Goal: Task Accomplishment & Management: Complete application form

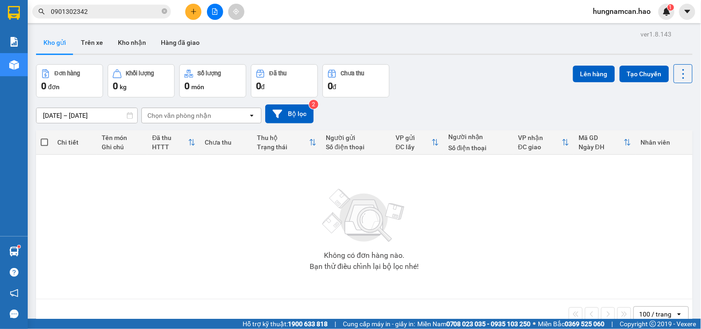
click at [131, 47] on button "Kho nhận" at bounding box center [131, 42] width 43 height 22
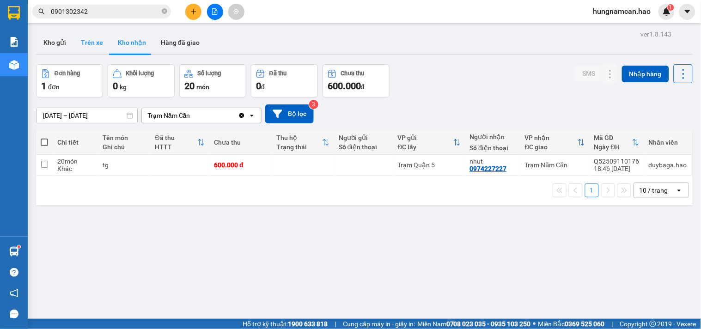
click at [85, 47] on button "Trên xe" at bounding box center [91, 42] width 37 height 22
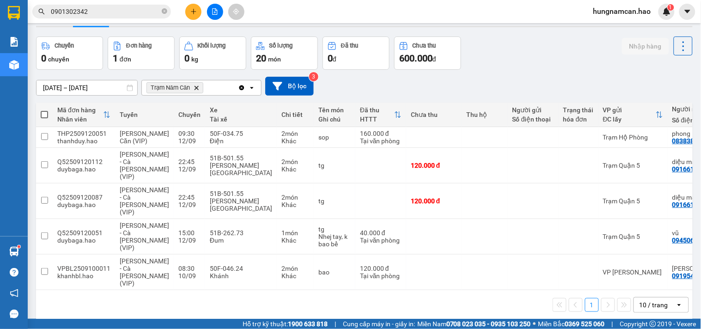
scroll to position [42, 0]
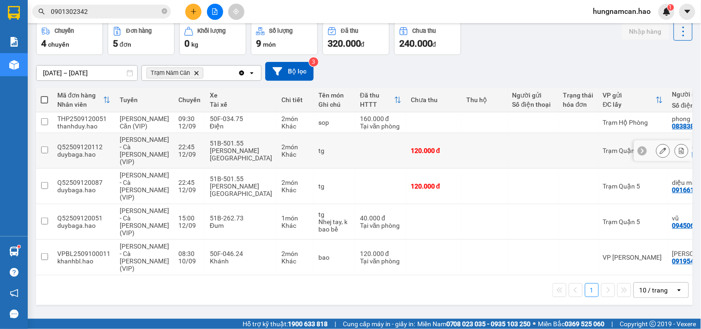
click at [367, 152] on td at bounding box center [380, 151] width 51 height 36
checkbox input "true"
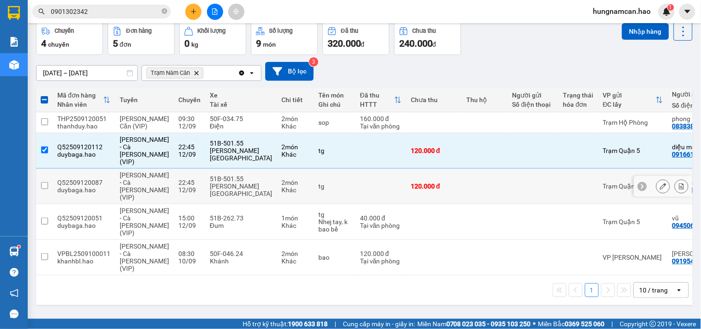
click at [355, 190] on td at bounding box center [380, 187] width 51 height 36
checkbox input "true"
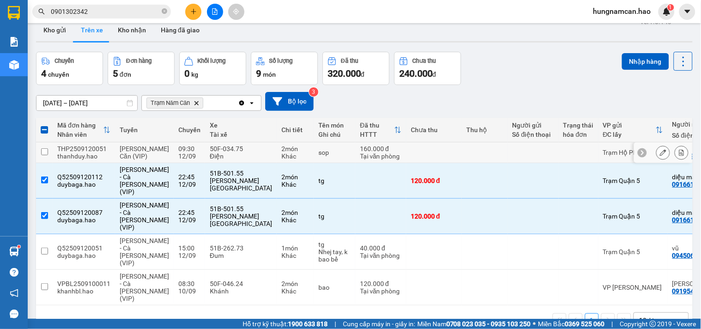
scroll to position [0, 0]
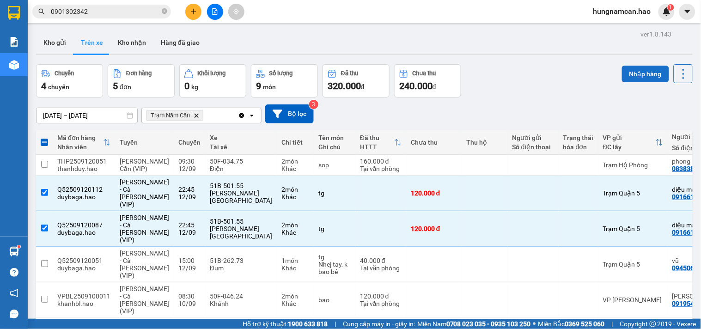
click at [640, 70] on button "Nhập hàng" at bounding box center [645, 74] width 47 height 17
drag, startPoint x: 323, startPoint y: 196, endPoint x: 574, endPoint y: 61, distance: 285.0
click at [574, 61] on div "ver 1.8.143 Kho gửi Trên xe Kho nhận Hàng đã giao Chuyến 4 chuyến Đơn hàng 5 đơ…" at bounding box center [364, 192] width 664 height 329
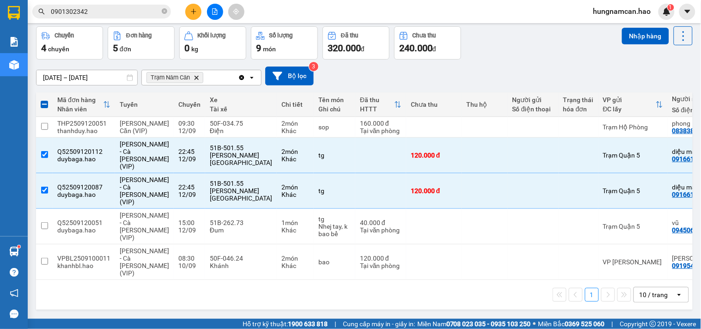
scroll to position [42, 0]
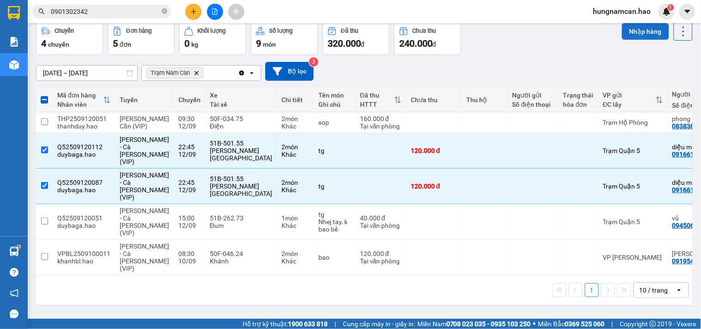
click at [635, 35] on button "Nhập hàng" at bounding box center [645, 31] width 47 height 17
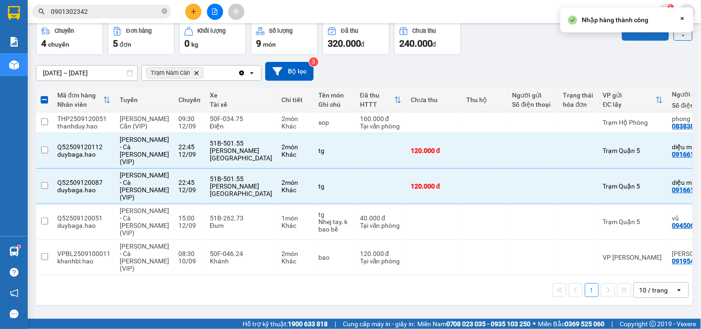
checkbox input "false"
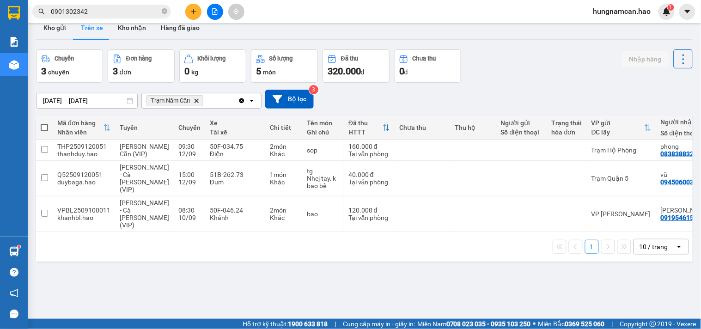
scroll to position [0, 0]
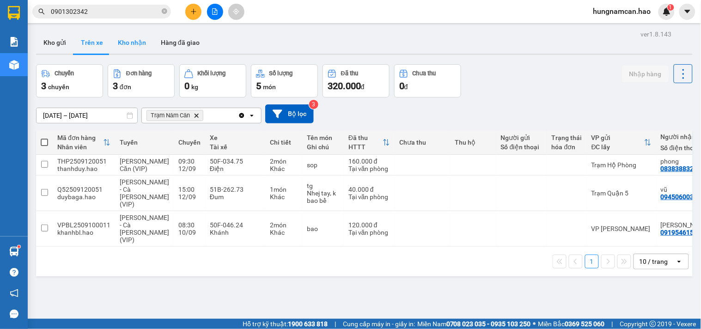
click at [132, 40] on button "Kho nhận" at bounding box center [131, 42] width 43 height 22
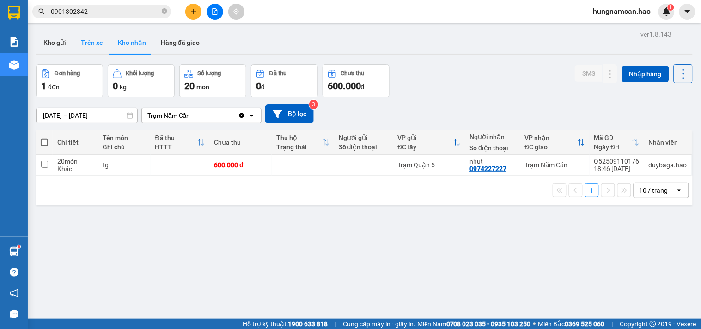
click at [96, 43] on button "Trên xe" at bounding box center [91, 42] width 37 height 22
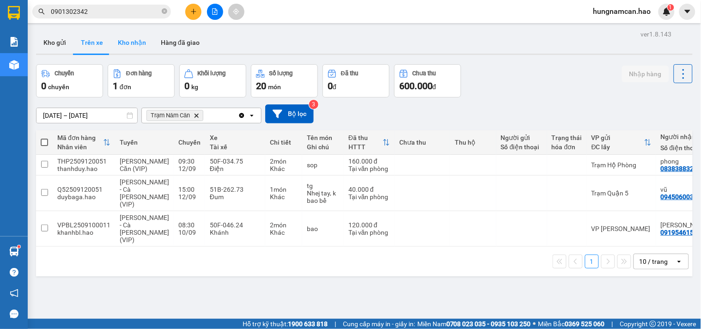
click at [140, 48] on button "Kho nhận" at bounding box center [131, 42] width 43 height 22
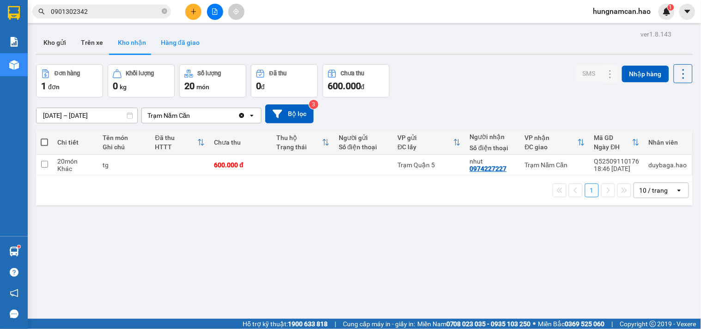
click at [192, 53] on button "Hàng đã giao" at bounding box center [180, 42] width 54 height 22
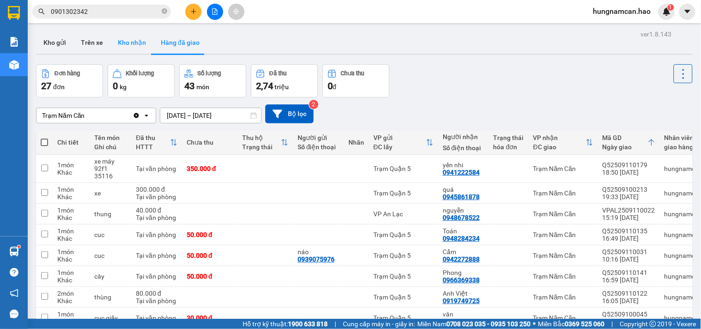
click at [125, 48] on button "Kho nhận" at bounding box center [131, 42] width 43 height 22
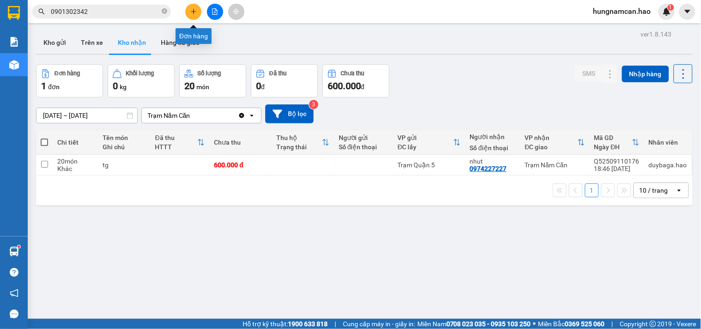
click at [194, 10] on icon "plus" at bounding box center [193, 11] width 6 height 6
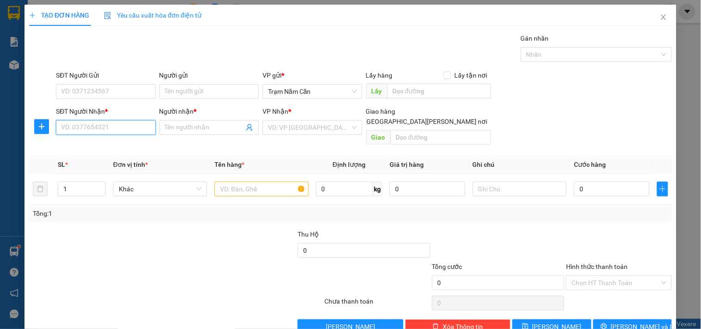
click at [94, 128] on input "SĐT Người Nhận *" at bounding box center [105, 127] width 99 height 15
type input "0384933195"
click at [110, 147] on div "0384933195 - VIỆT" at bounding box center [104, 146] width 87 height 10
type input "VIỆT"
type input "40.000"
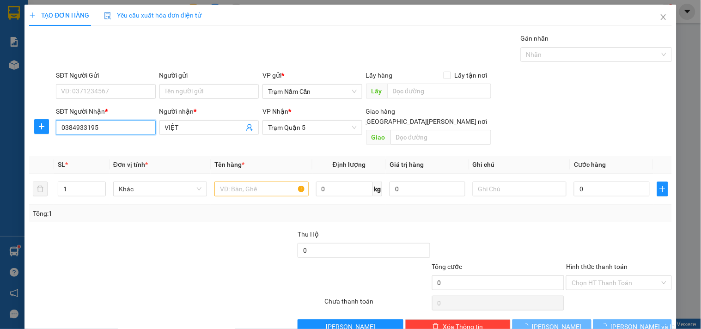
type input "40.000"
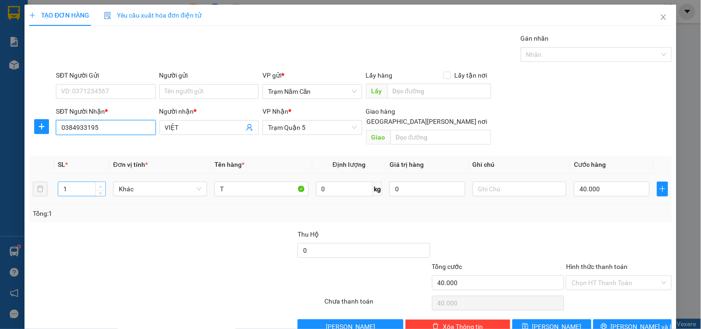
type input "0384933195"
type input "2"
click at [102, 184] on span "up" at bounding box center [101, 187] width 6 height 6
click at [599, 182] on input "40.000" at bounding box center [612, 189] width 76 height 15
type input "0"
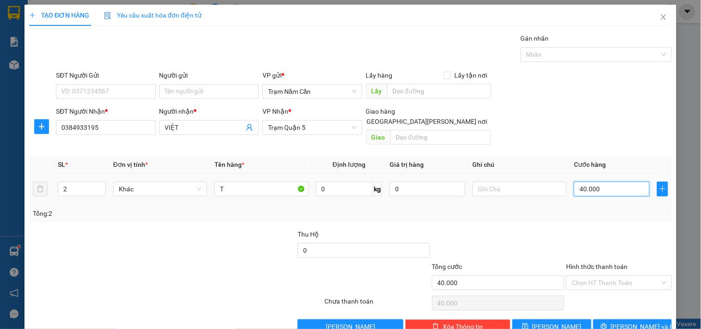
type input "0"
type input "7"
type input "070"
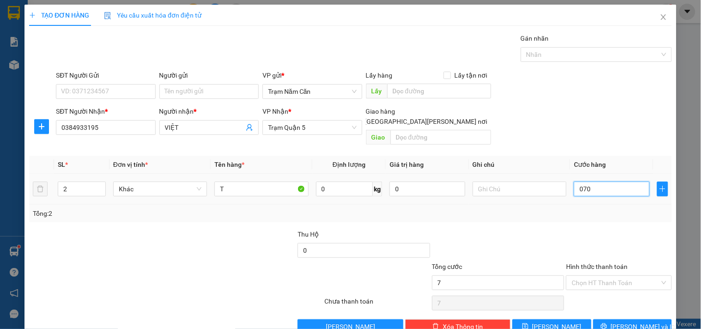
type input "70"
type input "070"
type input "70.000"
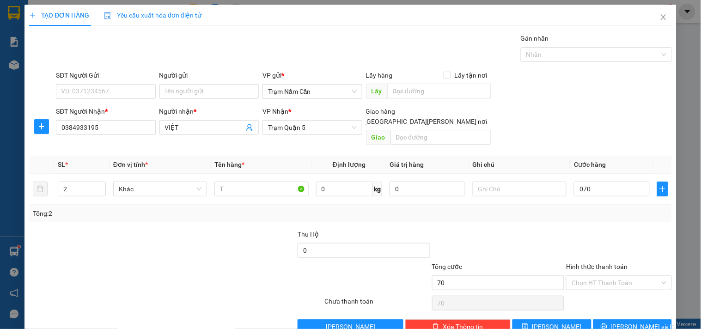
type input "70.000"
click at [594, 208] on div "Tổng: 2" at bounding box center [350, 213] width 635 height 10
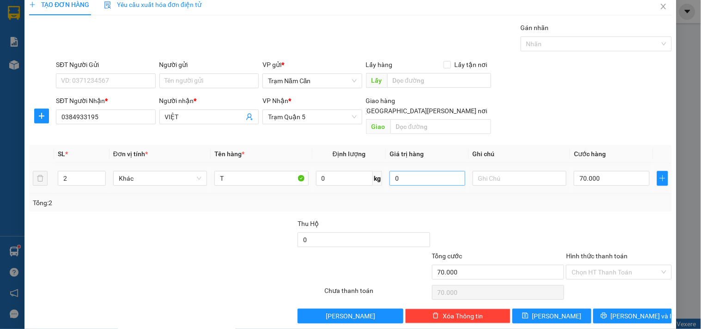
scroll to position [12, 0]
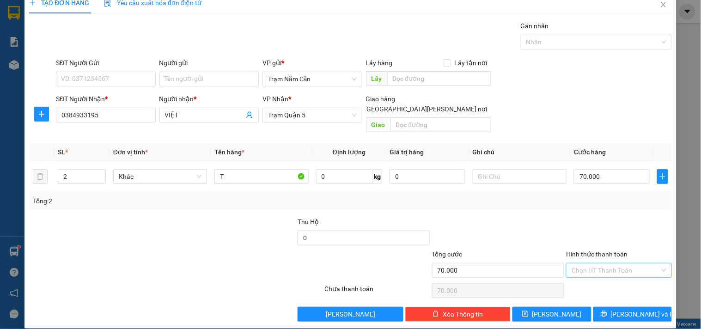
drag, startPoint x: 612, startPoint y: 254, endPoint x: 610, endPoint y: 259, distance: 4.8
click at [612, 263] on input "Hình thức thanh toán" at bounding box center [615, 270] width 88 height 14
click at [606, 274] on div "Tại văn phòng" at bounding box center [612, 278] width 93 height 10
type input "0"
click at [606, 307] on button "[PERSON_NAME] và In" at bounding box center [632, 314] width 79 height 15
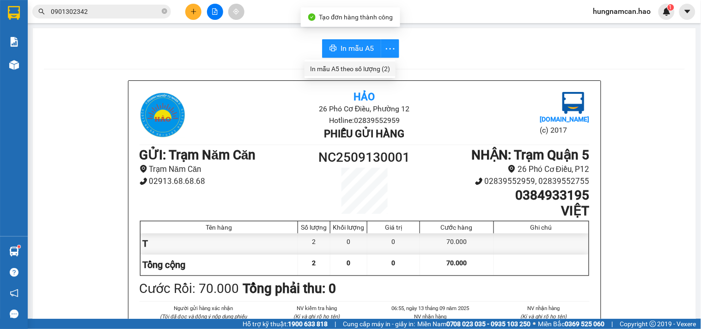
click at [375, 68] on div "In mẫu A5 theo số lượng (2)" at bounding box center [350, 69] width 80 height 10
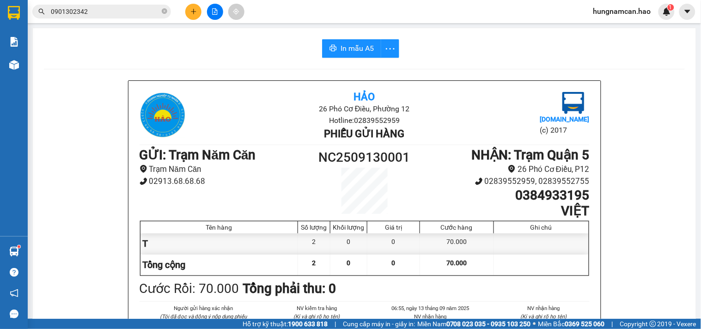
drag, startPoint x: 95, startPoint y: 349, endPoint x: 48, endPoint y: 349, distance: 46.2
click at [193, 10] on icon "plus" at bounding box center [193, 11] width 6 height 6
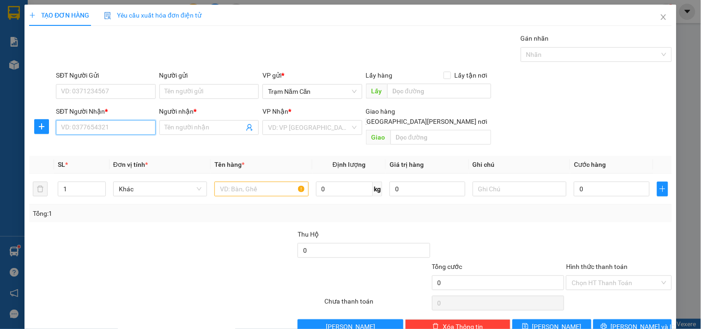
click at [121, 125] on input "SĐT Người Nhận *" at bounding box center [105, 127] width 99 height 15
click at [117, 128] on input "0902839" at bounding box center [105, 127] width 99 height 15
click at [106, 126] on input "0902839" at bounding box center [105, 127] width 99 height 15
click at [117, 128] on input "0902839" at bounding box center [105, 127] width 99 height 15
type input "0902839750"
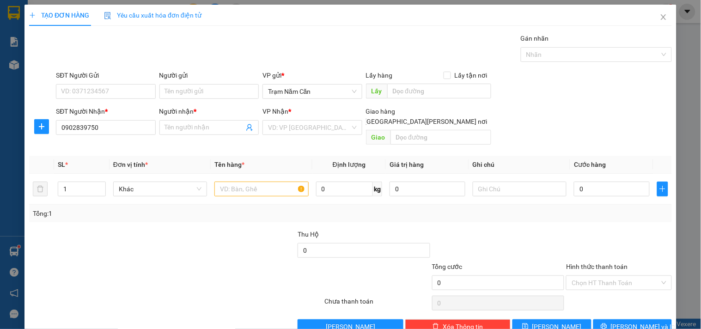
click at [175, 136] on div "Người nhận * Tên người nhận" at bounding box center [208, 122] width 99 height 32
click at [190, 130] on input "Người nhận *" at bounding box center [204, 127] width 79 height 10
click at [178, 126] on input "NGOC HUYỀN" at bounding box center [204, 127] width 79 height 10
type input "NGOC HUYỀN"
click at [225, 182] on input "text" at bounding box center [261, 189] width 94 height 15
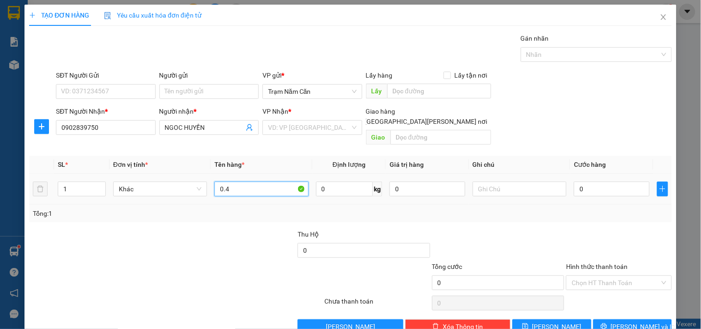
type input "0.4"
click at [584, 174] on td "0" at bounding box center [611, 189] width 83 height 31
click at [584, 182] on input "0" at bounding box center [612, 189] width 76 height 15
type input "004"
type input "4"
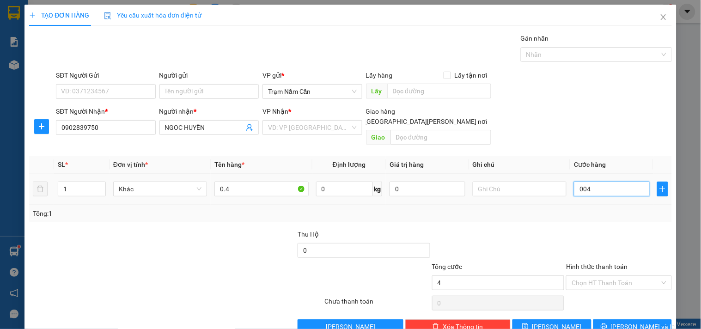
type input "4"
type input "0.040"
type input "40"
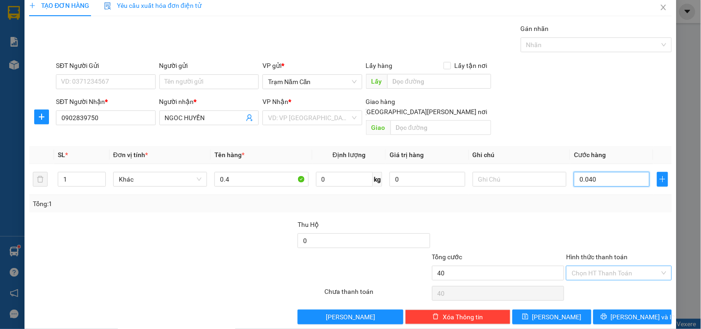
scroll to position [12, 0]
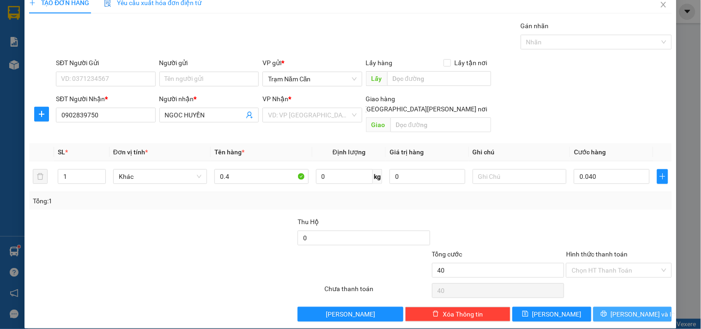
click at [607, 310] on icon "printer" at bounding box center [603, 313] width 6 height 6
type input "40.000"
click at [280, 117] on input "search" at bounding box center [309, 115] width 82 height 14
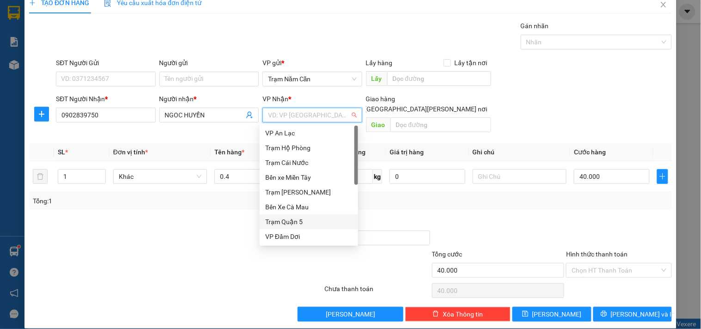
click at [291, 220] on div "Trạm Quận 5" at bounding box center [308, 222] width 87 height 10
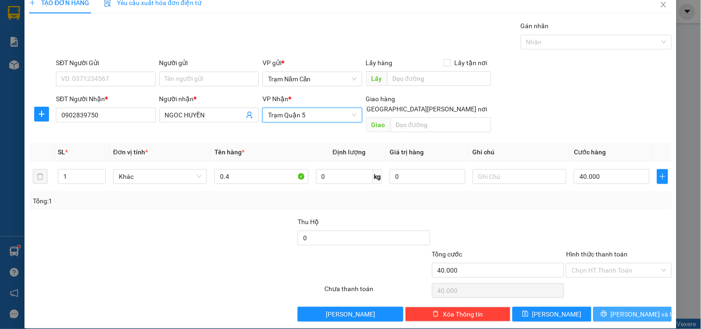
click at [607, 310] on icon "printer" at bounding box center [603, 313] width 6 height 6
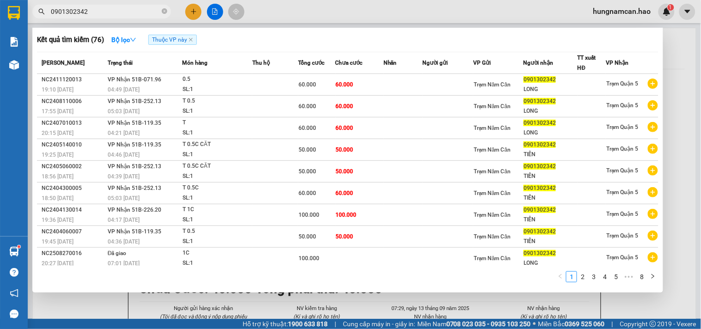
click at [101, 15] on input "0901302342" at bounding box center [105, 11] width 109 height 10
type input "0"
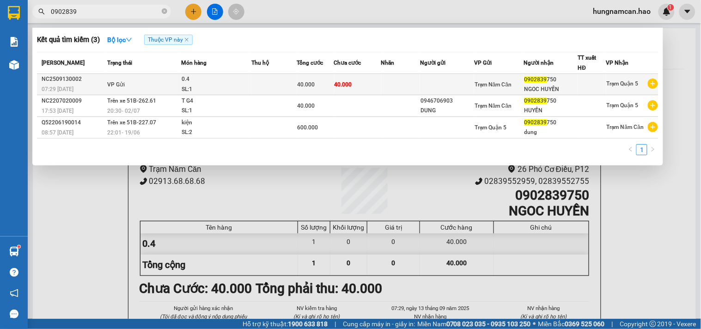
type input "0902839"
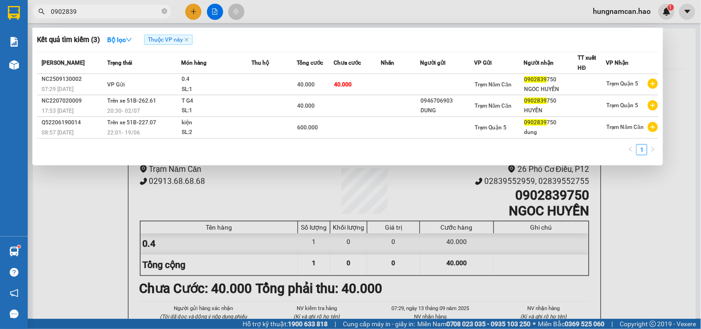
click at [549, 90] on div "NGOC HUYỀN" at bounding box center [550, 90] width 53 height 10
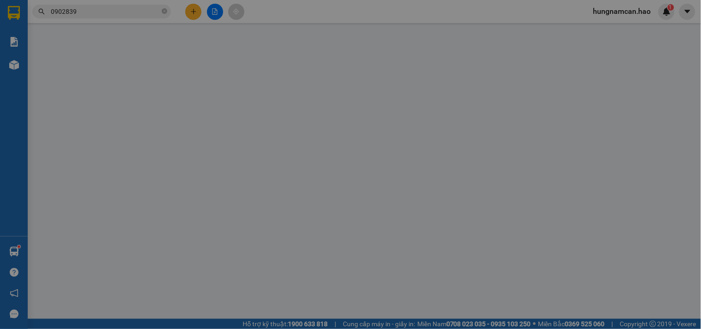
type input "0902839750"
type input "NGOC HUYỀN"
type input "40.000"
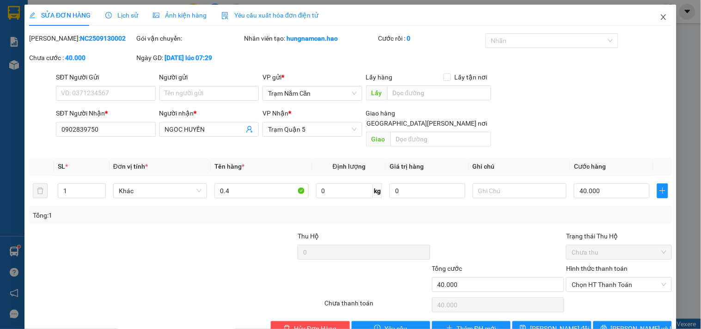
click at [660, 17] on icon "close" at bounding box center [663, 16] width 7 height 7
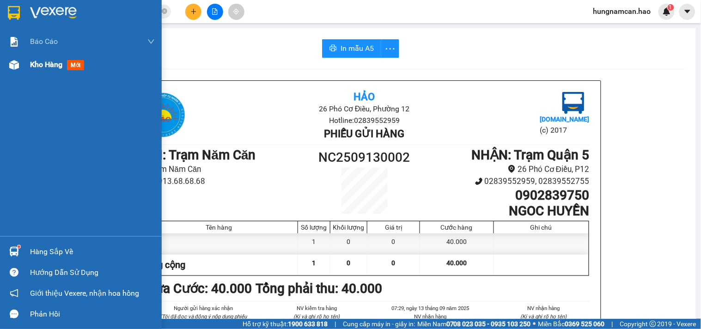
click at [48, 66] on span "Kho hàng" at bounding box center [46, 64] width 32 height 9
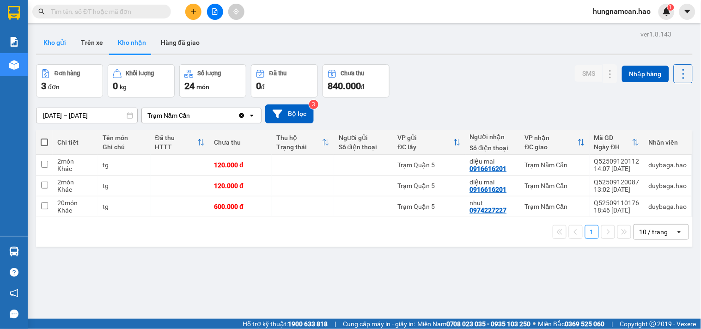
click at [61, 49] on button "Kho gửi" at bounding box center [54, 42] width 37 height 22
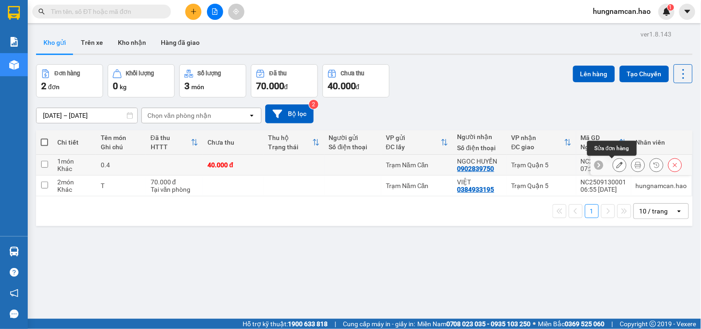
click at [616, 163] on icon at bounding box center [619, 165] width 6 height 6
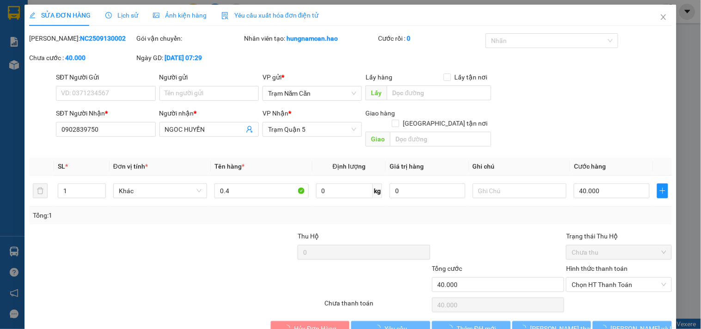
type input "0902839750"
type input "NGOC HUYỀN"
type input "40.000"
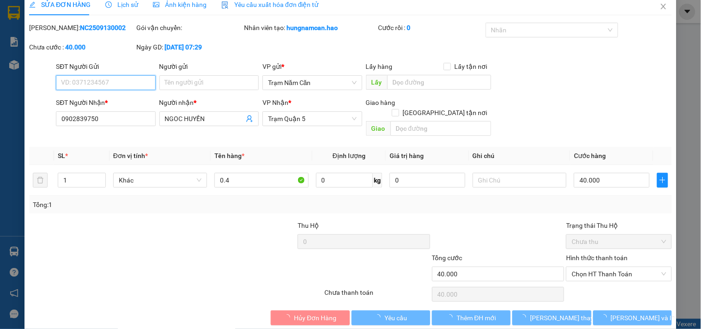
scroll to position [15, 0]
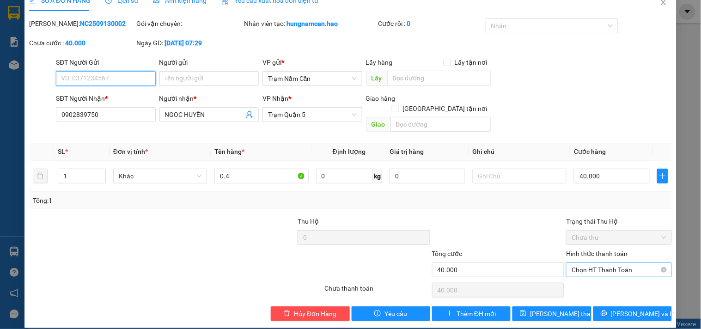
click at [588, 263] on span "Chọn HT Thanh Toán" at bounding box center [618, 270] width 94 height 14
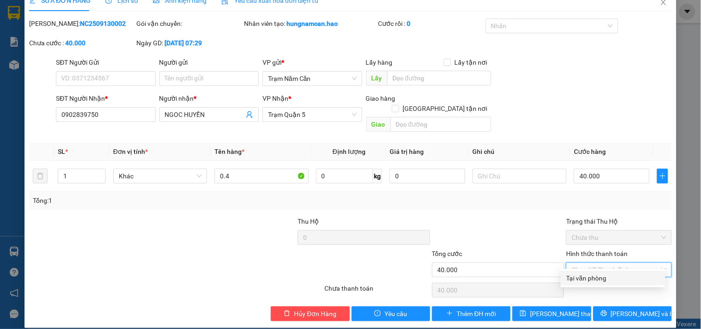
click at [587, 271] on div "Tại văn phòng" at bounding box center [613, 278] width 104 height 15
type input "0"
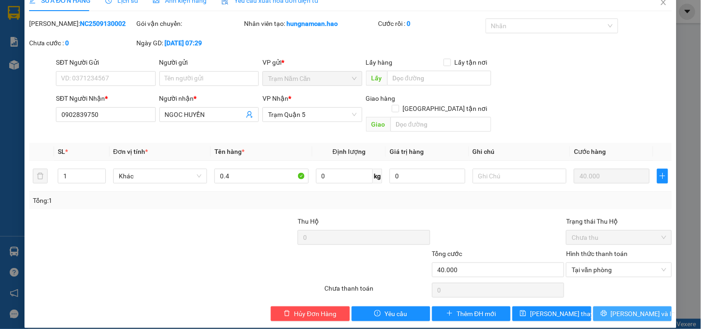
click at [612, 308] on button "[PERSON_NAME] và In" at bounding box center [632, 313] width 79 height 15
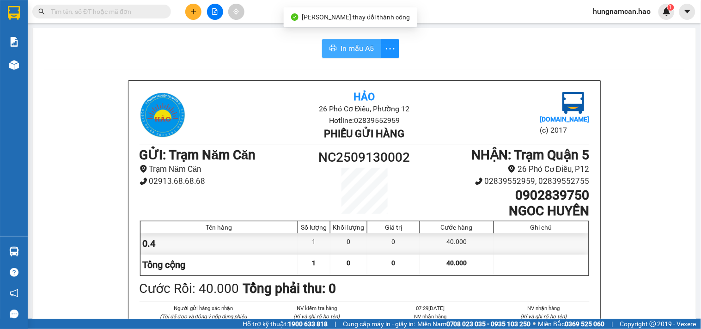
click at [346, 53] on span "In mẫu A5" at bounding box center [356, 48] width 33 height 12
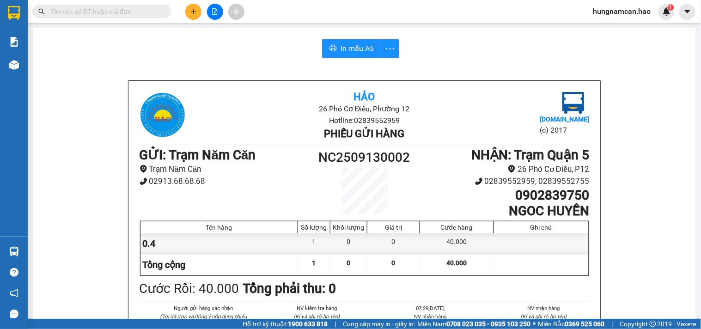
click at [57, 11] on input "text" at bounding box center [105, 11] width 109 height 10
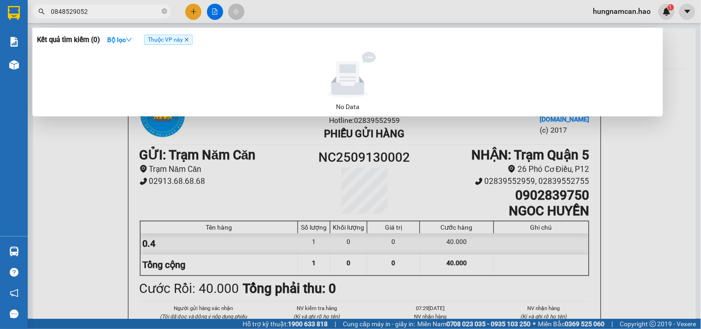
click at [186, 39] on icon "close" at bounding box center [186, 39] width 5 height 5
click at [113, 8] on input "0848529052" at bounding box center [105, 11] width 109 height 10
click at [117, 7] on input "0848529052" at bounding box center [105, 11] width 109 height 10
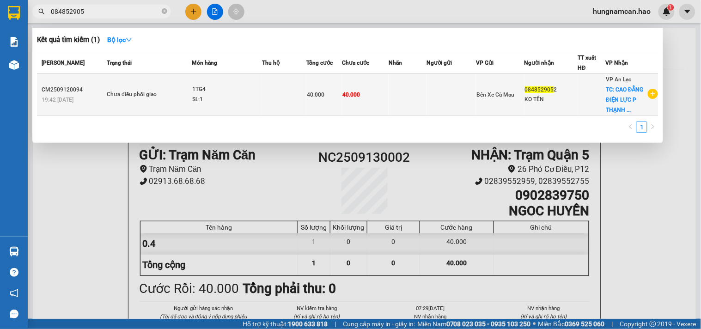
type input "084852905"
click at [515, 91] on div "Bến Xe Cà Mau" at bounding box center [499, 95] width 47 height 10
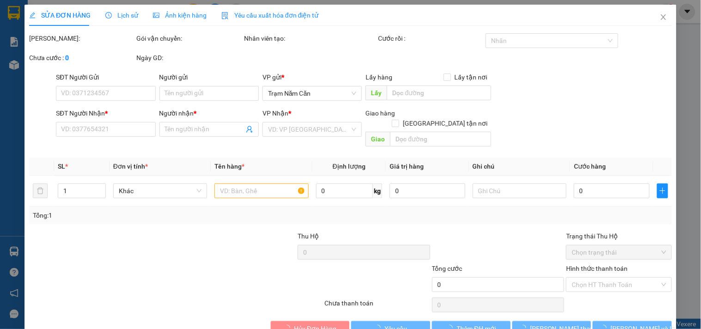
type input "0848529052"
type input "KO TÊN"
checkbox input "true"
type input "CAO ĐẲNG ĐIỆN LỰC P THẠNH XUÂN Q 12"
type input "40.000"
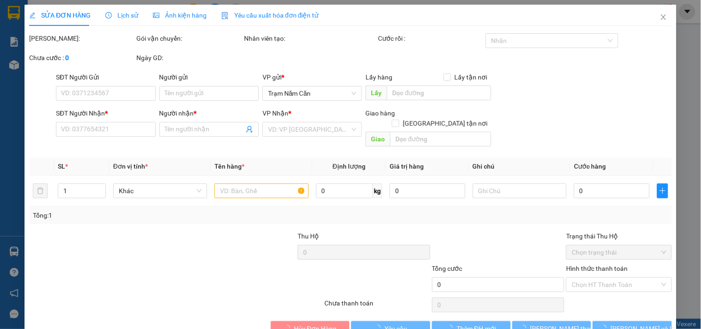
type input "40.000"
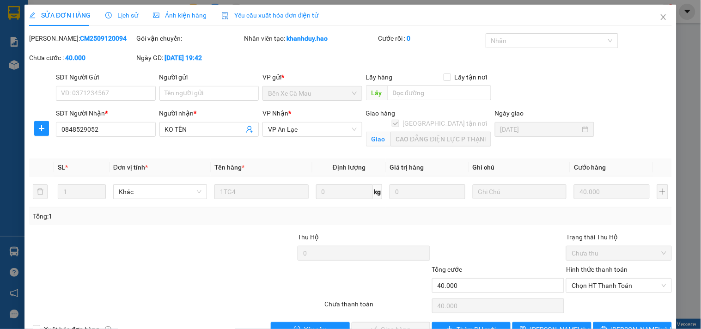
click at [154, 14] on icon "picture" at bounding box center [156, 15] width 6 height 6
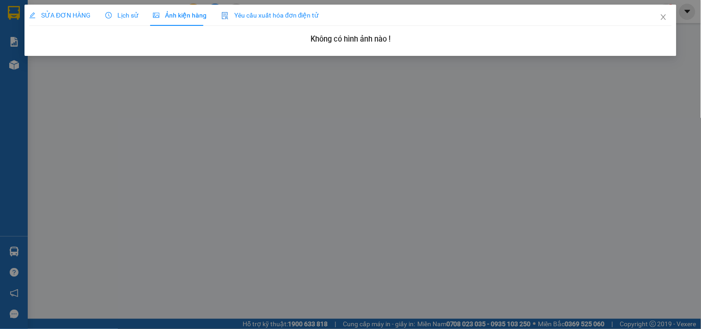
click at [121, 18] on span "Lịch sử" at bounding box center [121, 15] width 33 height 7
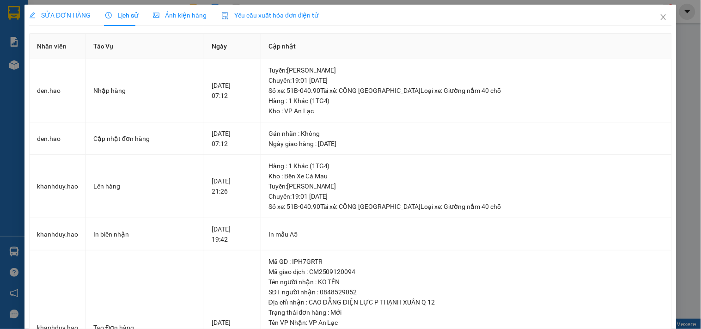
click at [70, 16] on span "SỬA ĐƠN HÀNG" at bounding box center [59, 15] width 61 height 7
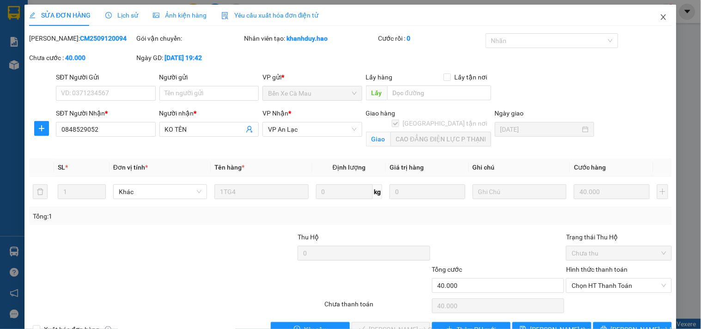
click at [660, 16] on icon "close" at bounding box center [663, 16] width 7 height 7
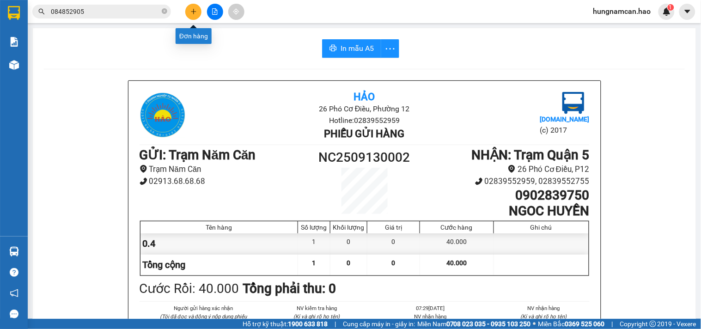
click at [194, 12] on icon "plus" at bounding box center [193, 11] width 5 height 0
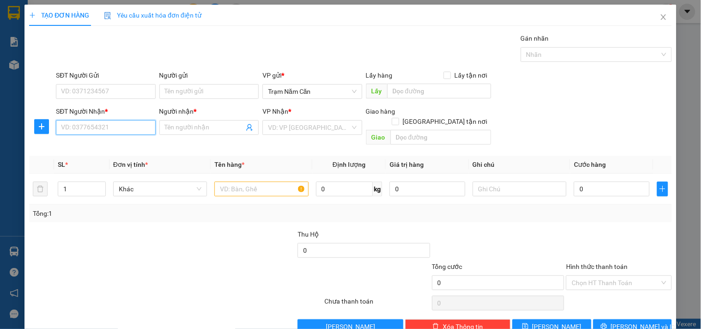
click at [85, 120] on input "SĐT Người Nhận *" at bounding box center [105, 127] width 99 height 15
type input "0349185505"
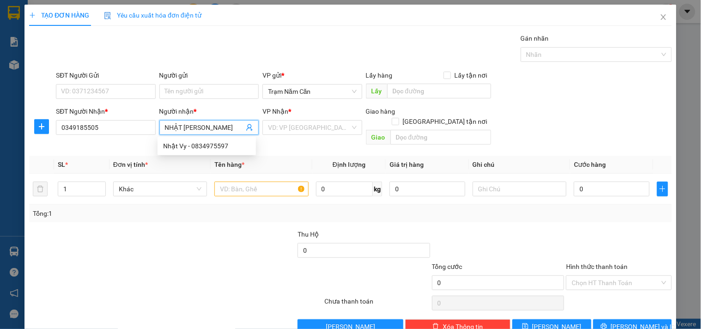
type input "NHẬT [PERSON_NAME]"
click at [317, 135] on div "VP Nhận * VD: VP [GEOGRAPHIC_DATA]" at bounding box center [311, 122] width 99 height 32
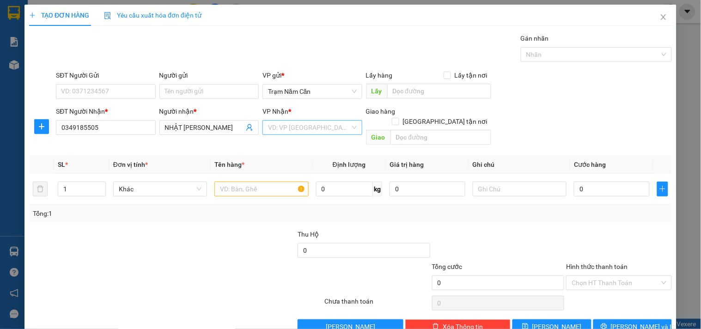
click at [318, 128] on input "search" at bounding box center [309, 128] width 82 height 14
drag, startPoint x: 108, startPoint y: 131, endPoint x: 48, endPoint y: 131, distance: 59.6
click at [48, 131] on div "SĐT Người Nhận * 0349185505 0349185505 Người nhận * NHẬT VY VP Nhận * VD: VP [G…" at bounding box center [350, 127] width 644 height 42
